Goal: Transaction & Acquisition: Purchase product/service

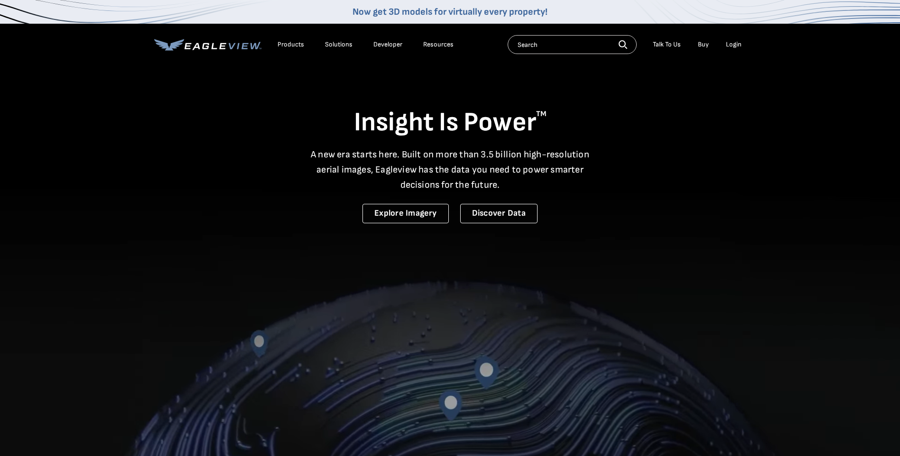
click at [737, 41] on div "Login" at bounding box center [734, 44] width 16 height 9
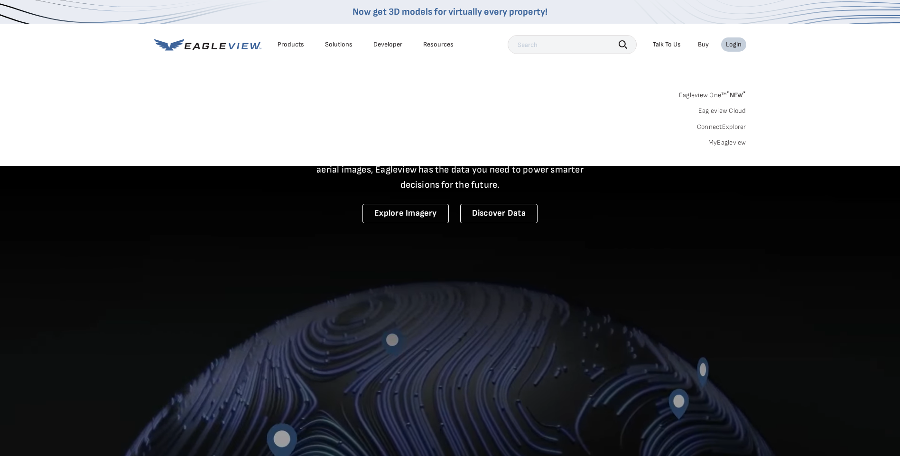
click at [734, 143] on link "MyEagleview" at bounding box center [727, 143] width 38 height 9
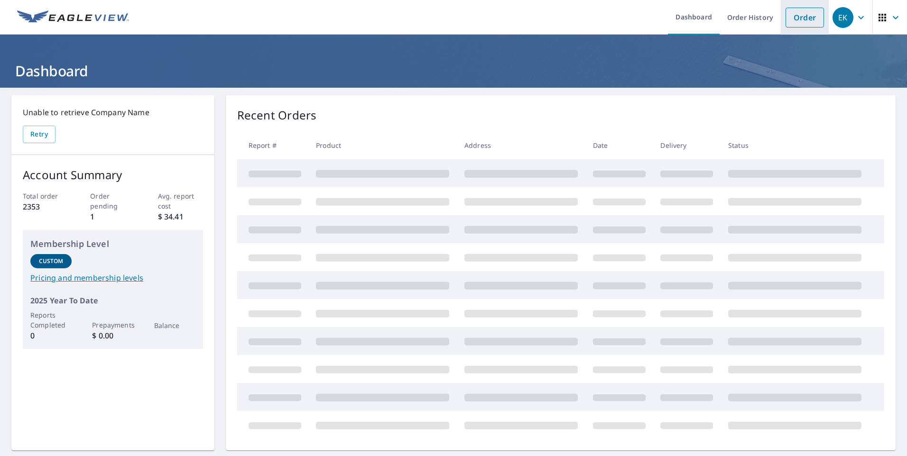
click at [786, 18] on link "Order" at bounding box center [805, 18] width 38 height 20
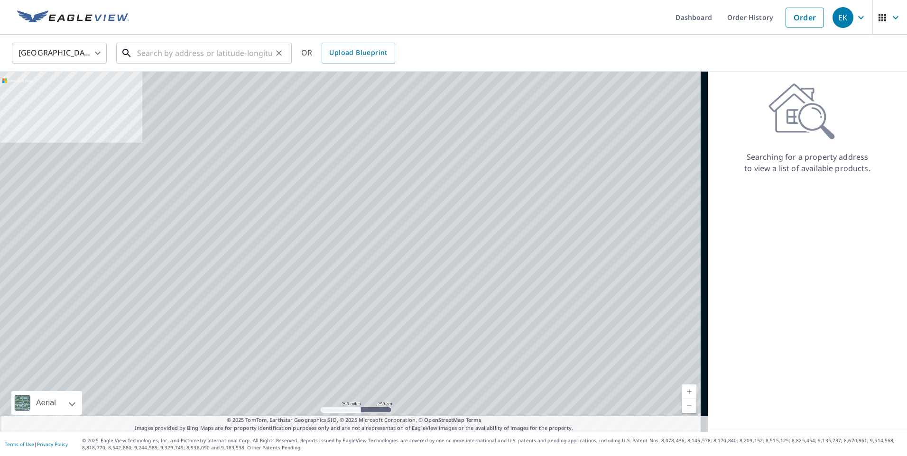
click at [191, 55] on input "text" at bounding box center [204, 53] width 135 height 27
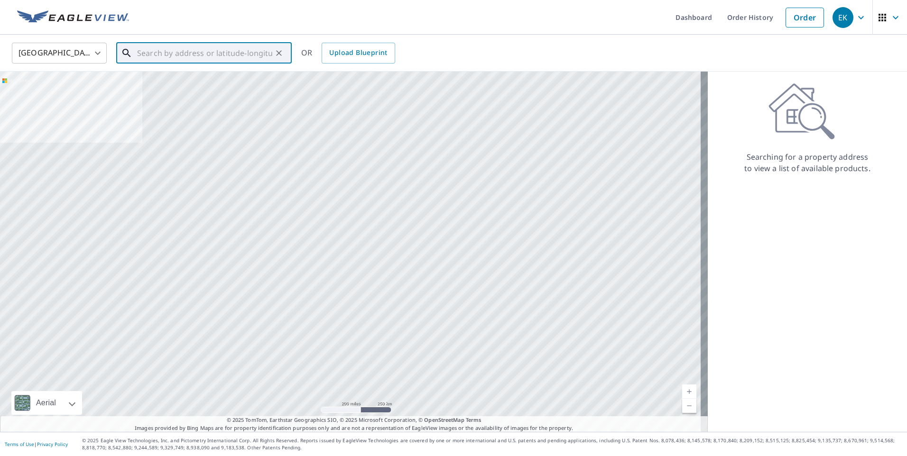
paste input "[STREET_ADDRESS]"
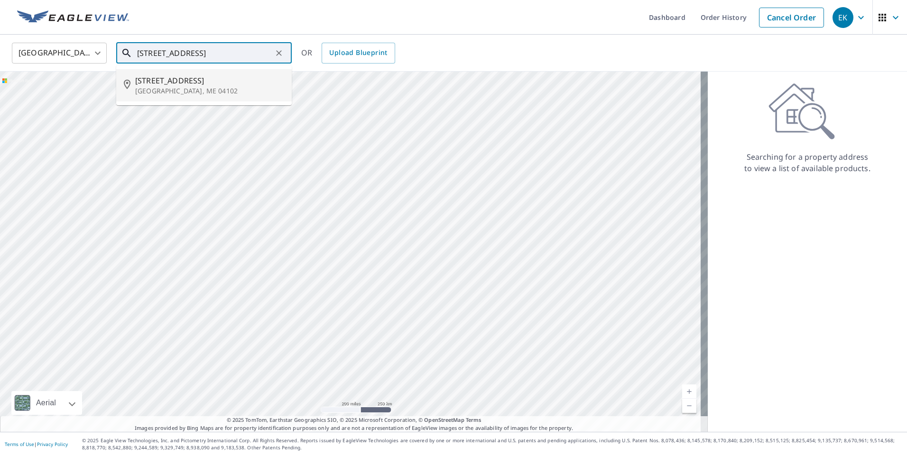
click at [178, 82] on span "[STREET_ADDRESS]" at bounding box center [209, 80] width 149 height 11
type input "[STREET_ADDRESS]"
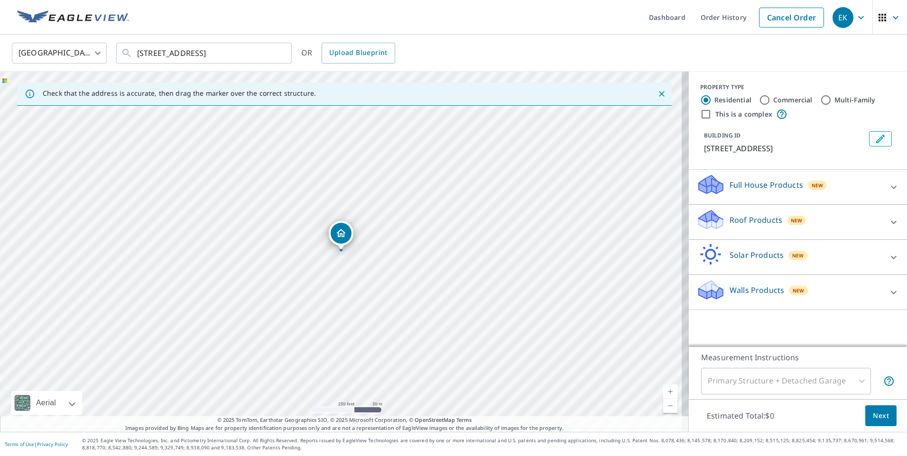
click at [736, 220] on p "Roof Products" at bounding box center [756, 219] width 53 height 11
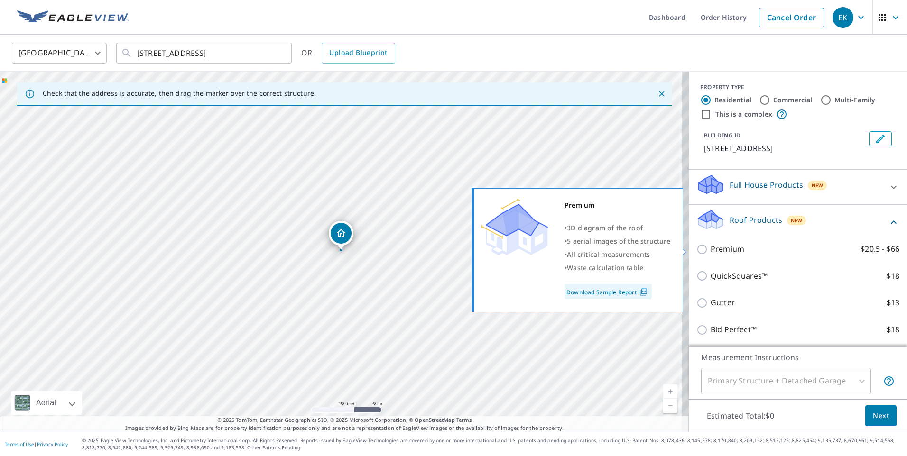
click at [711, 252] on p "Premium" at bounding box center [728, 249] width 34 height 12
click at [704, 252] on input "Premium $20.5 - $66" at bounding box center [704, 249] width 14 height 11
checkbox input "true"
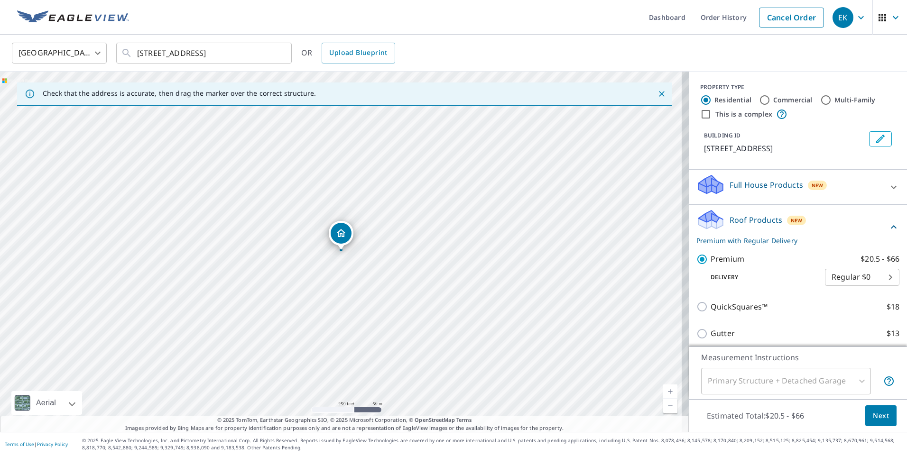
click at [874, 409] on button "Next" at bounding box center [880, 416] width 31 height 21
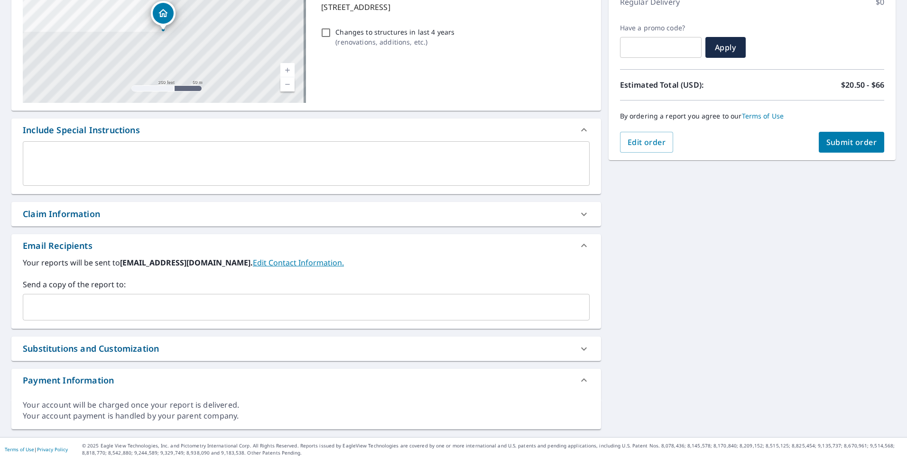
scroll to position [148, 0]
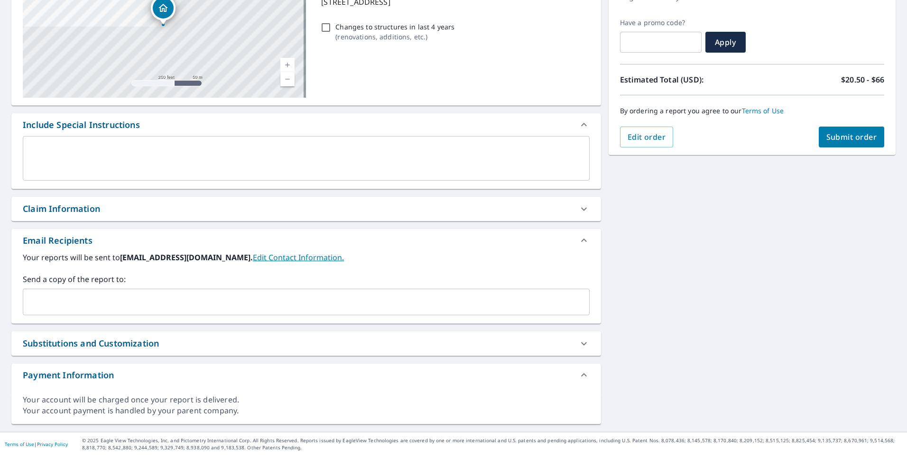
click at [104, 301] on input "text" at bounding box center [299, 302] width 544 height 18
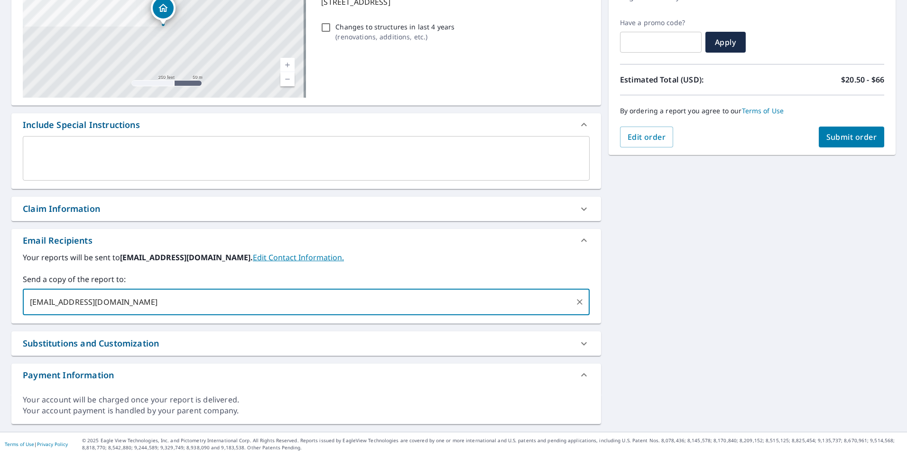
type input "[EMAIL_ADDRESS][DOMAIN_NAME]"
click at [160, 215] on div "Claim Information" at bounding box center [306, 209] width 590 height 24
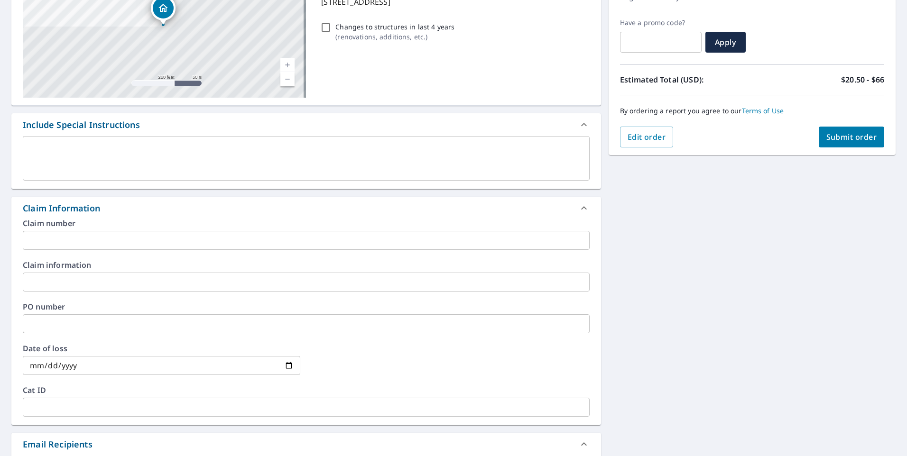
click at [82, 318] on input "text" at bounding box center [306, 324] width 567 height 19
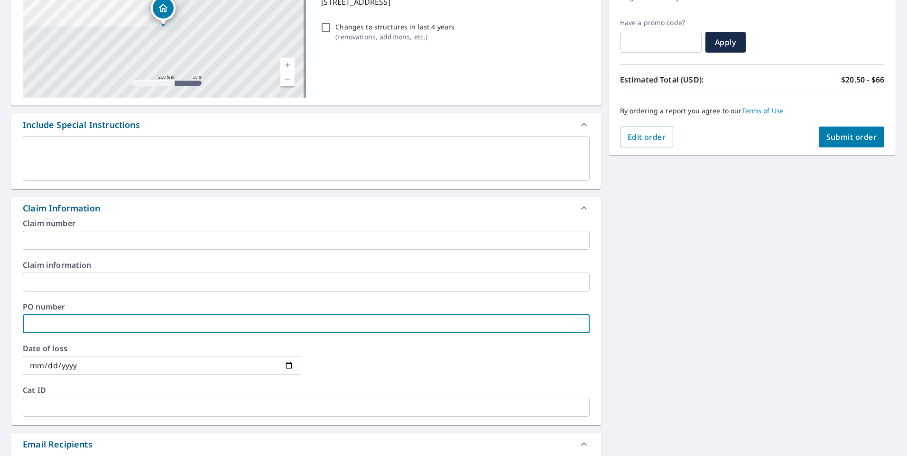
type input "[PERSON_NAME]"
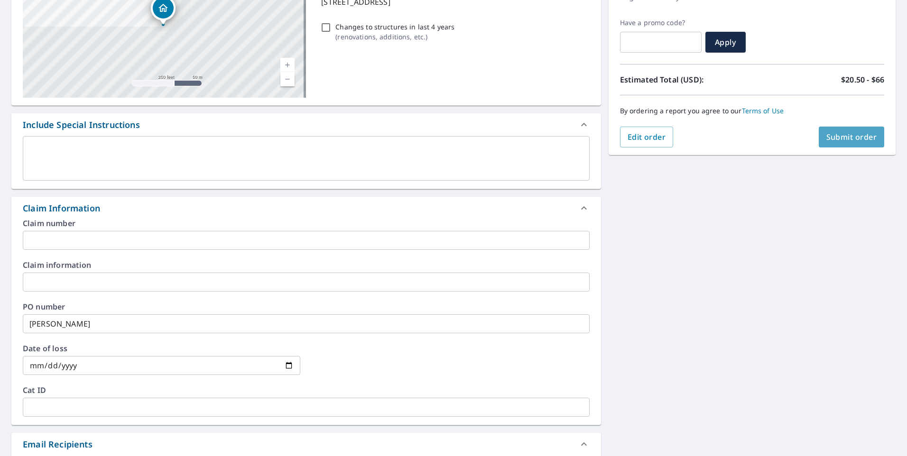
click at [832, 141] on span "Submit order" at bounding box center [852, 137] width 51 height 10
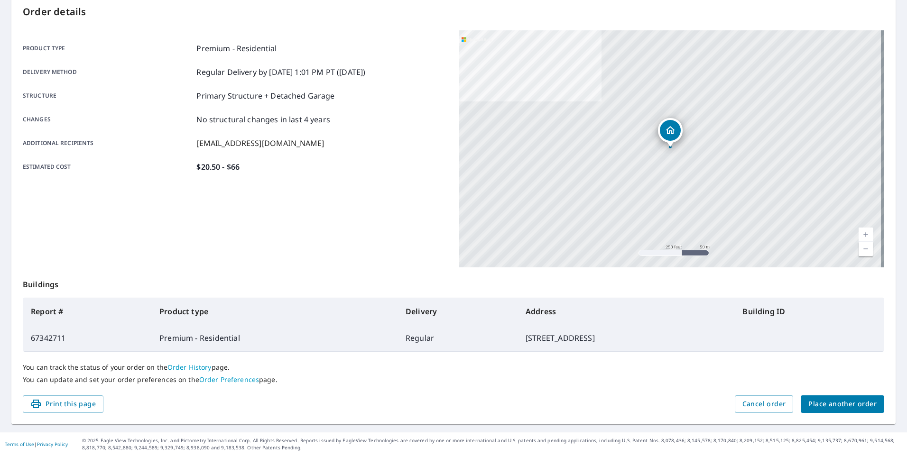
scroll to position [102, 0]
